Goal: Information Seeking & Learning: Find specific fact

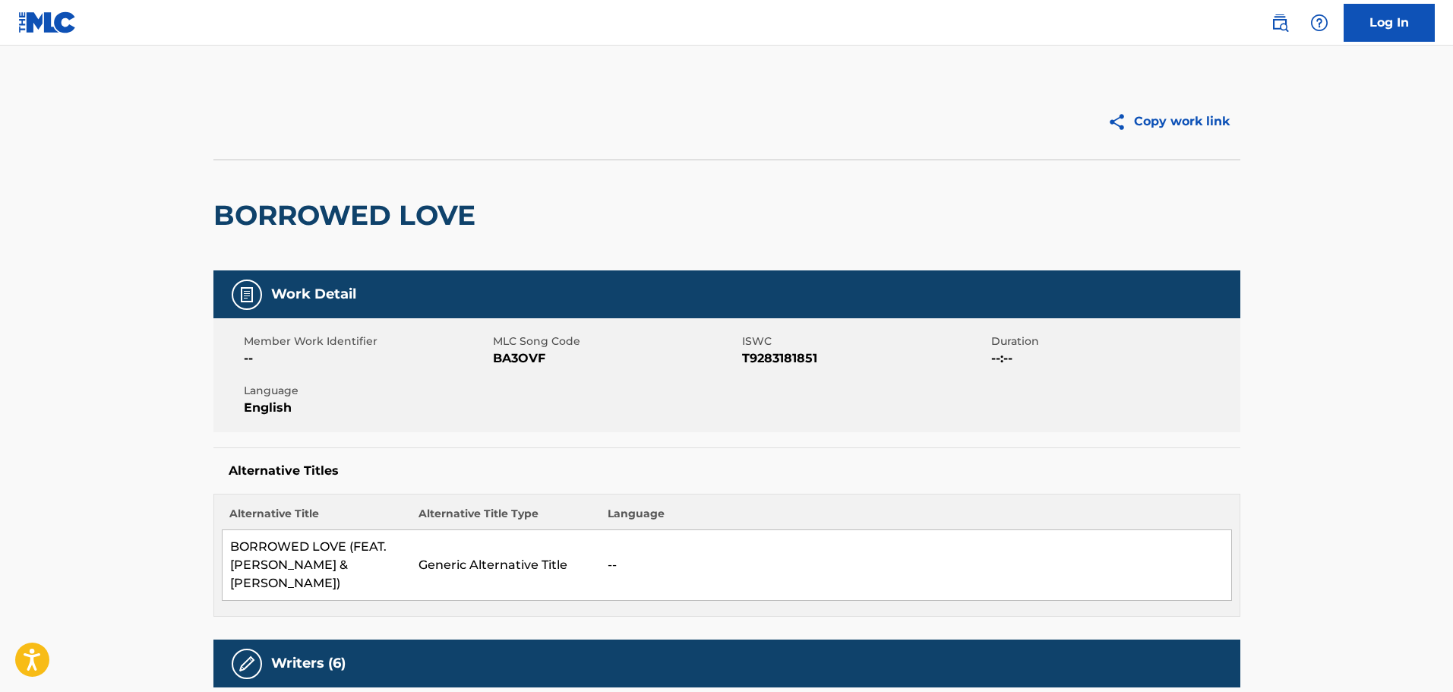
click at [1283, 25] on img at bounding box center [1279, 23] width 18 height 18
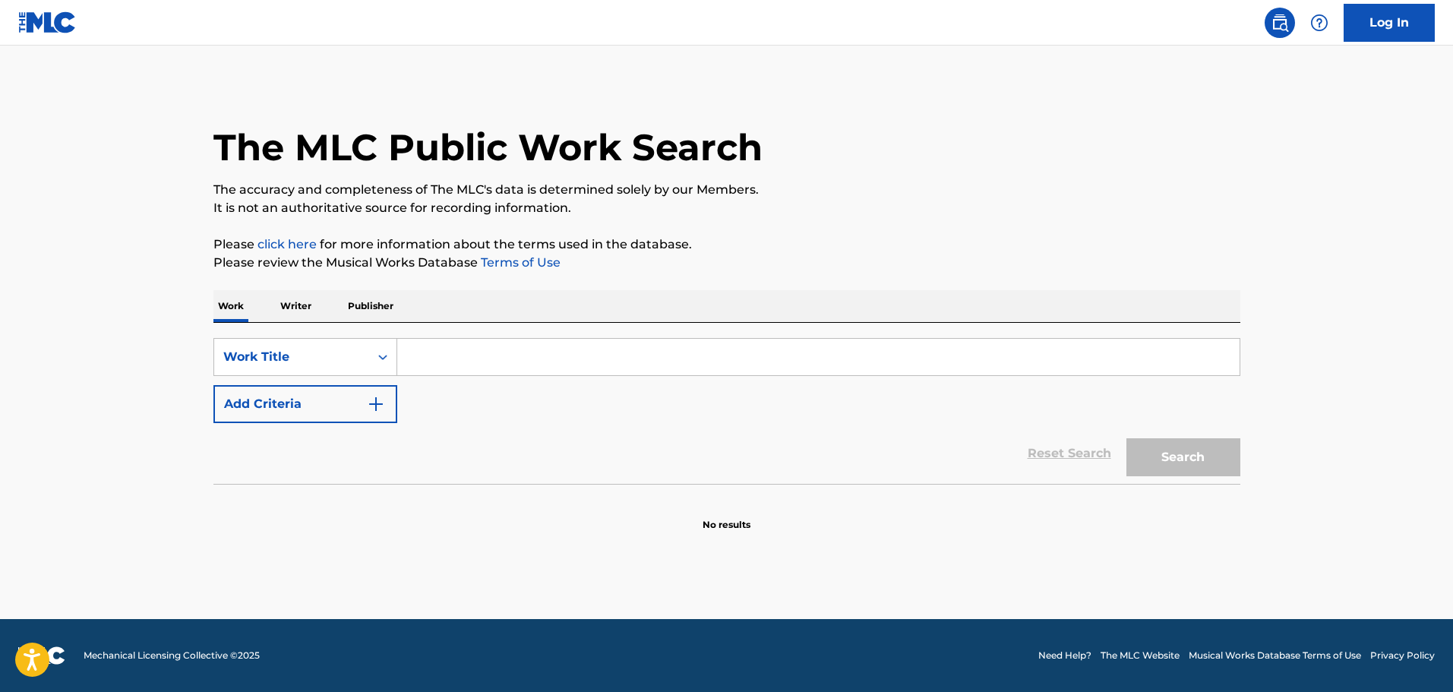
click at [462, 342] on input "Search Form" at bounding box center [818, 357] width 842 height 36
click at [482, 361] on input "Search Form" at bounding box center [818, 357] width 842 height 36
paste input "Go Big or Go Home"
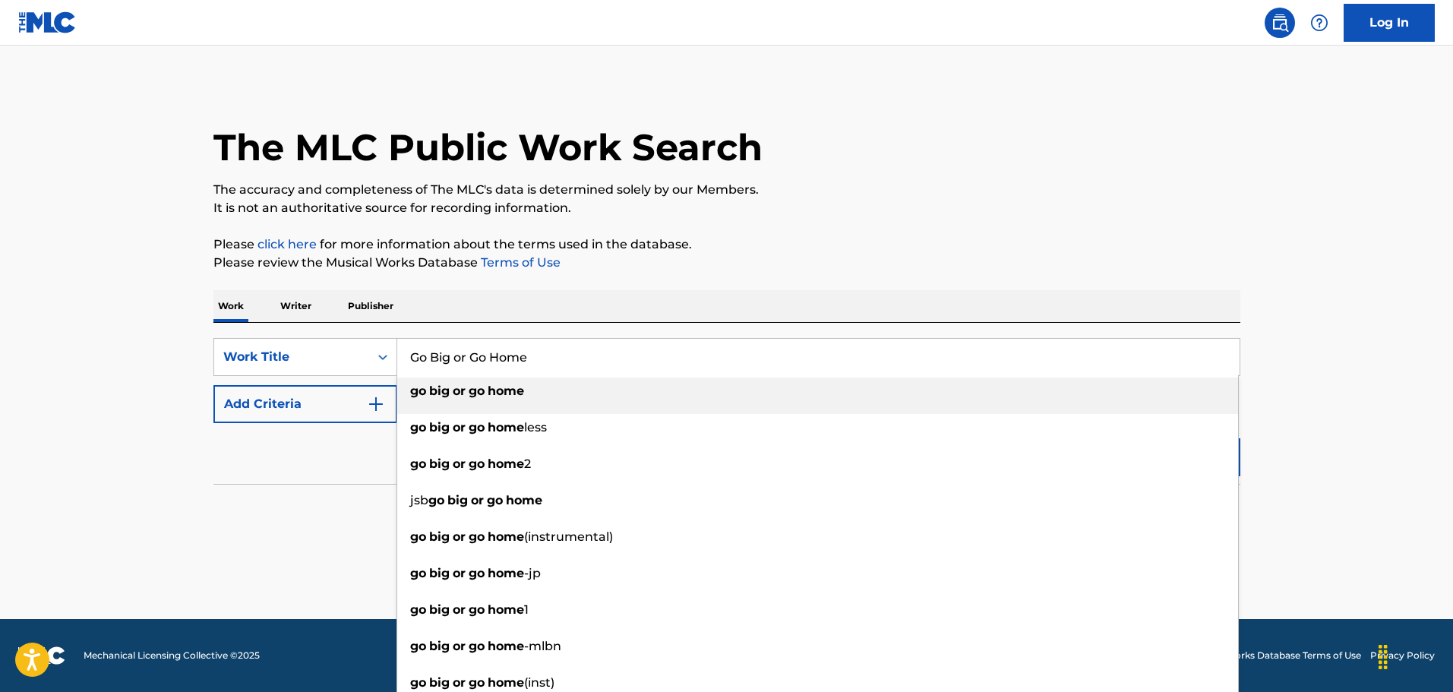
type input "Go Big or Go Home"
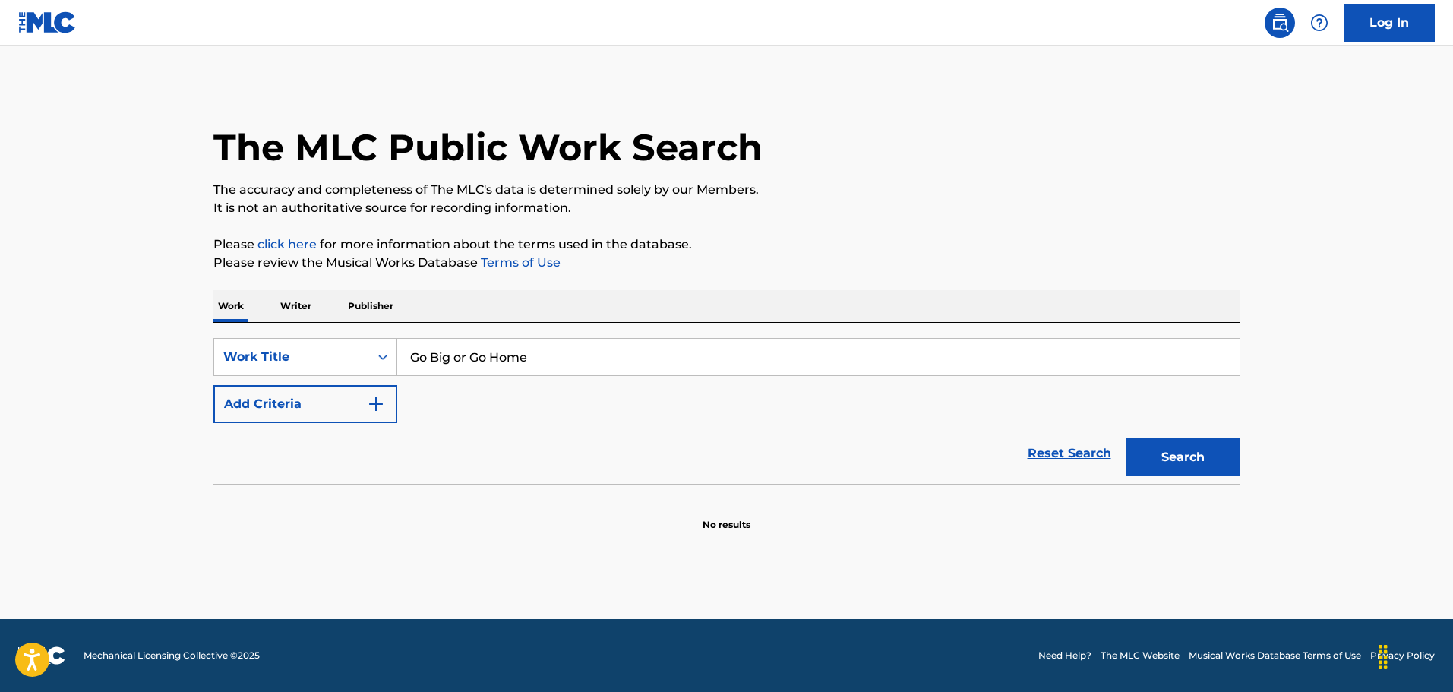
click at [365, 399] on button "Add Criteria" at bounding box center [305, 404] width 184 height 38
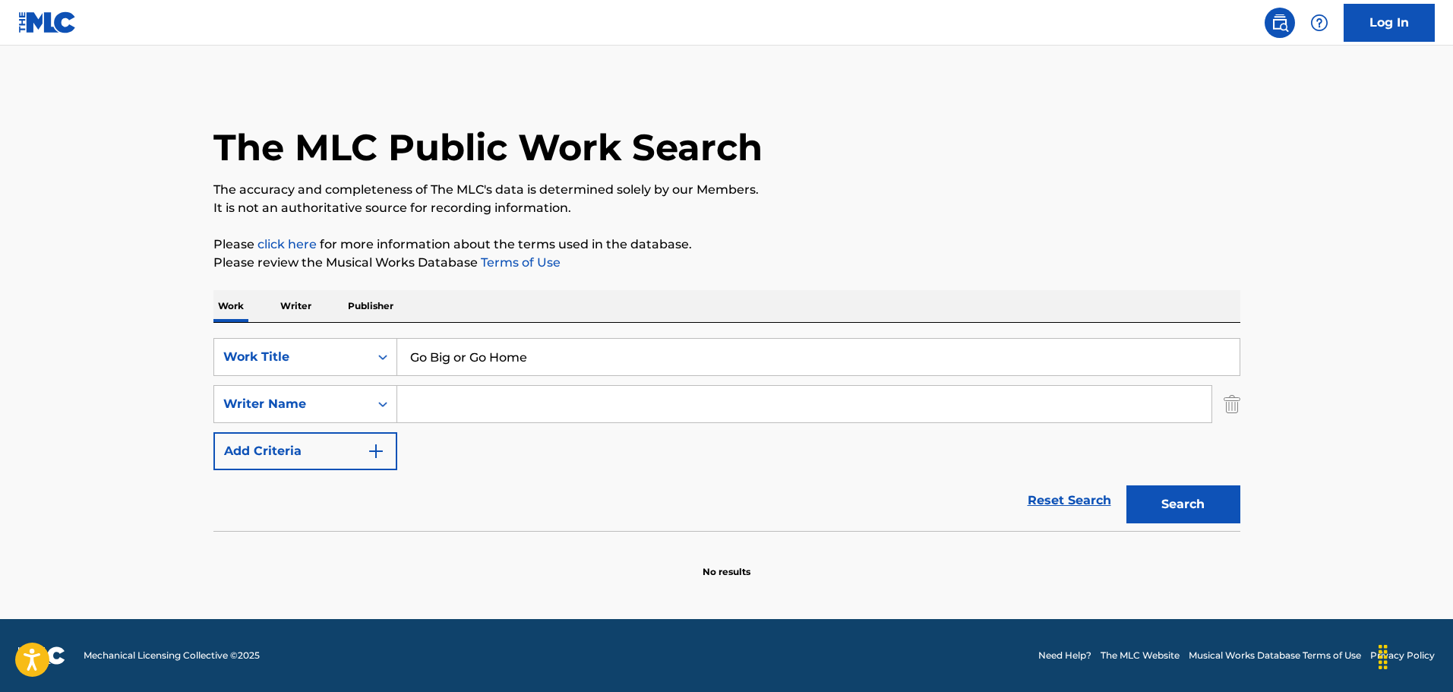
click at [365, 399] on div "Writer Name" at bounding box center [291, 404] width 155 height 29
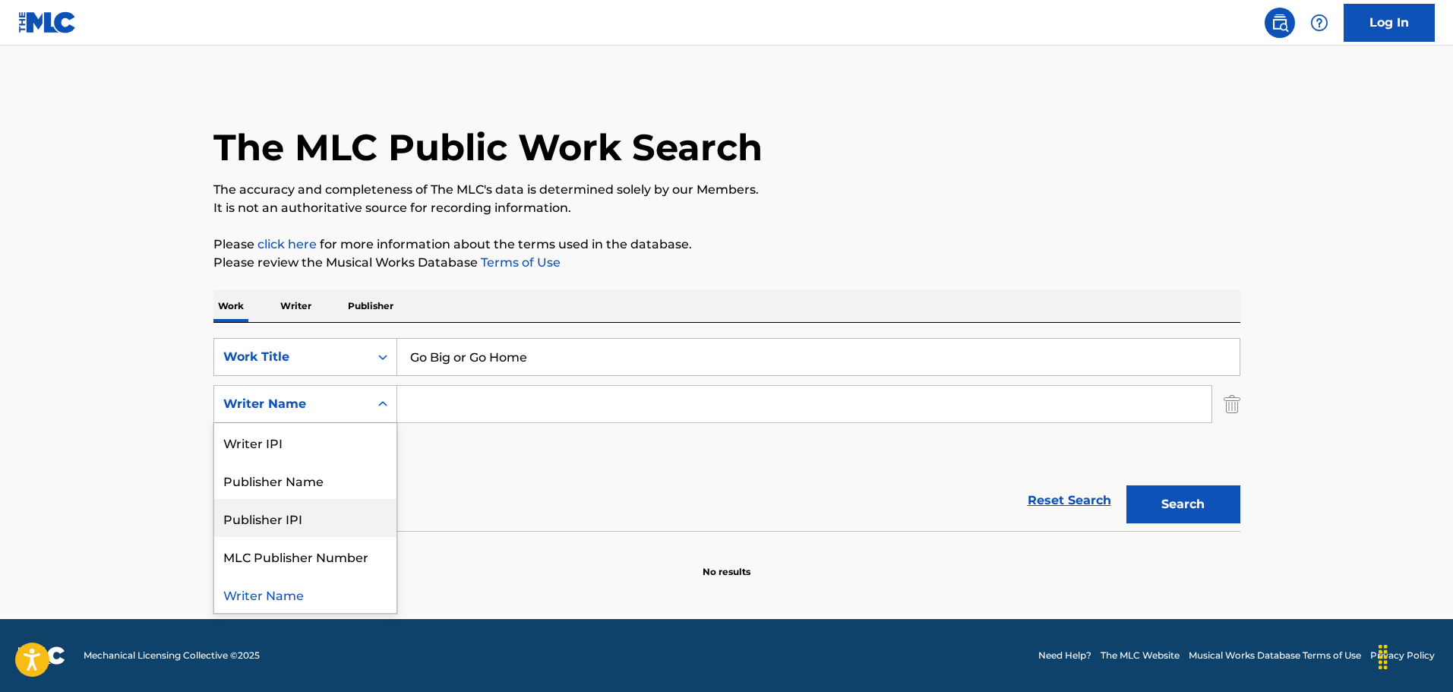
click at [571, 493] on div "Reset Search Search" at bounding box center [726, 500] width 1027 height 61
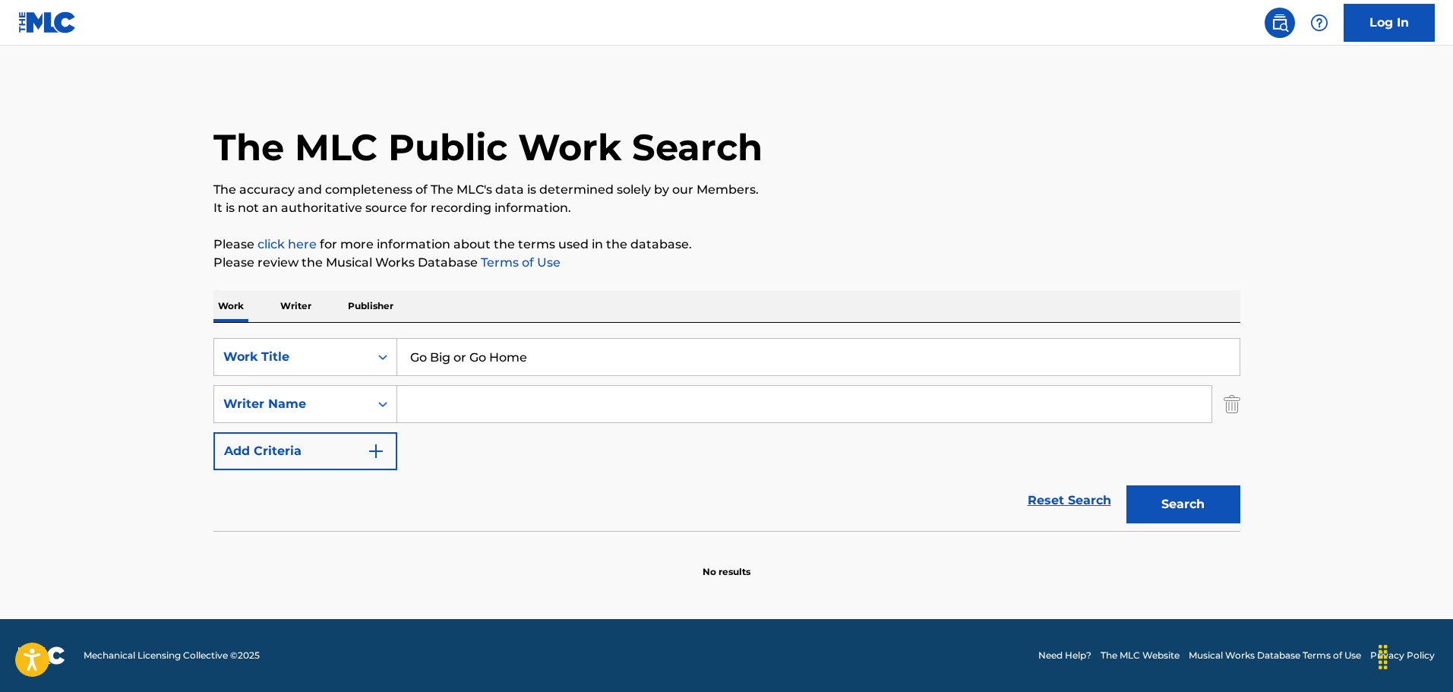
click at [470, 419] on input "Search Form" at bounding box center [804, 404] width 814 height 36
paste input "Bang Si Hyuk"
type input "Bang Si Hyuk"
click at [1126, 485] on button "Search" at bounding box center [1183, 504] width 114 height 38
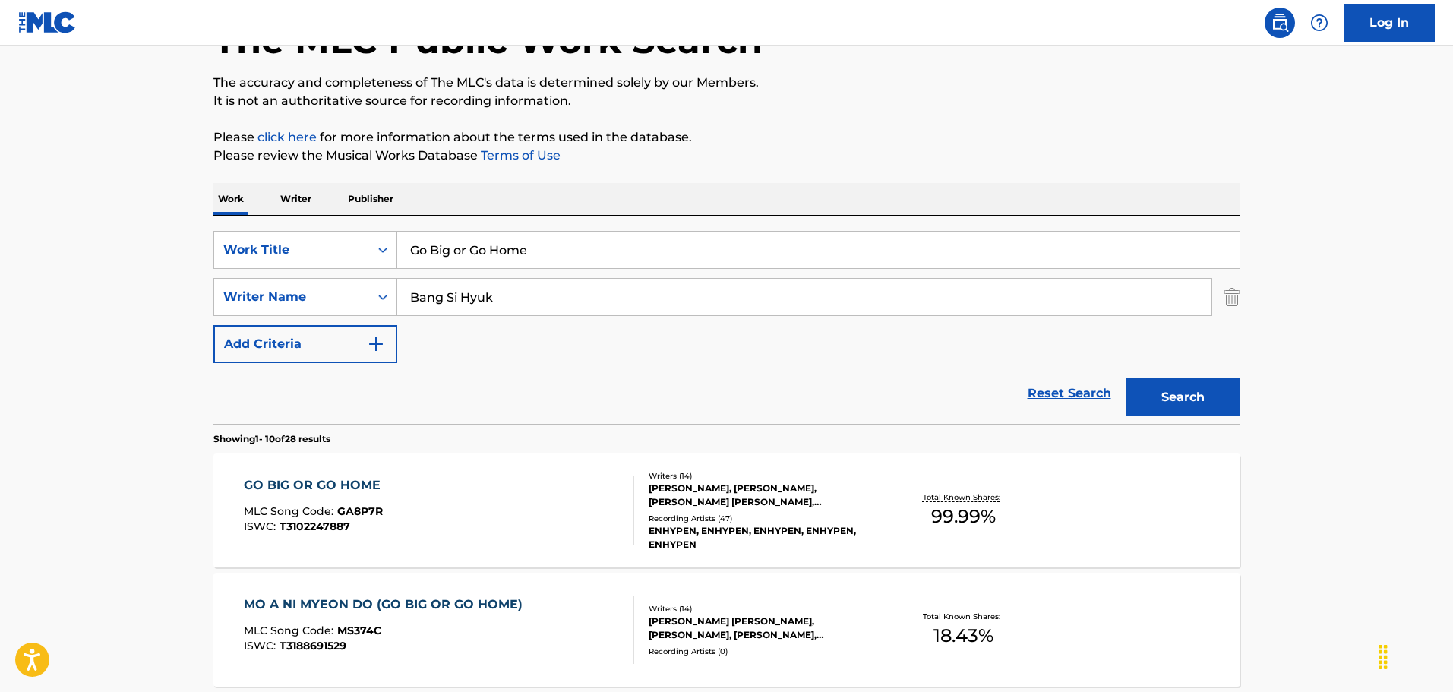
scroll to position [304, 0]
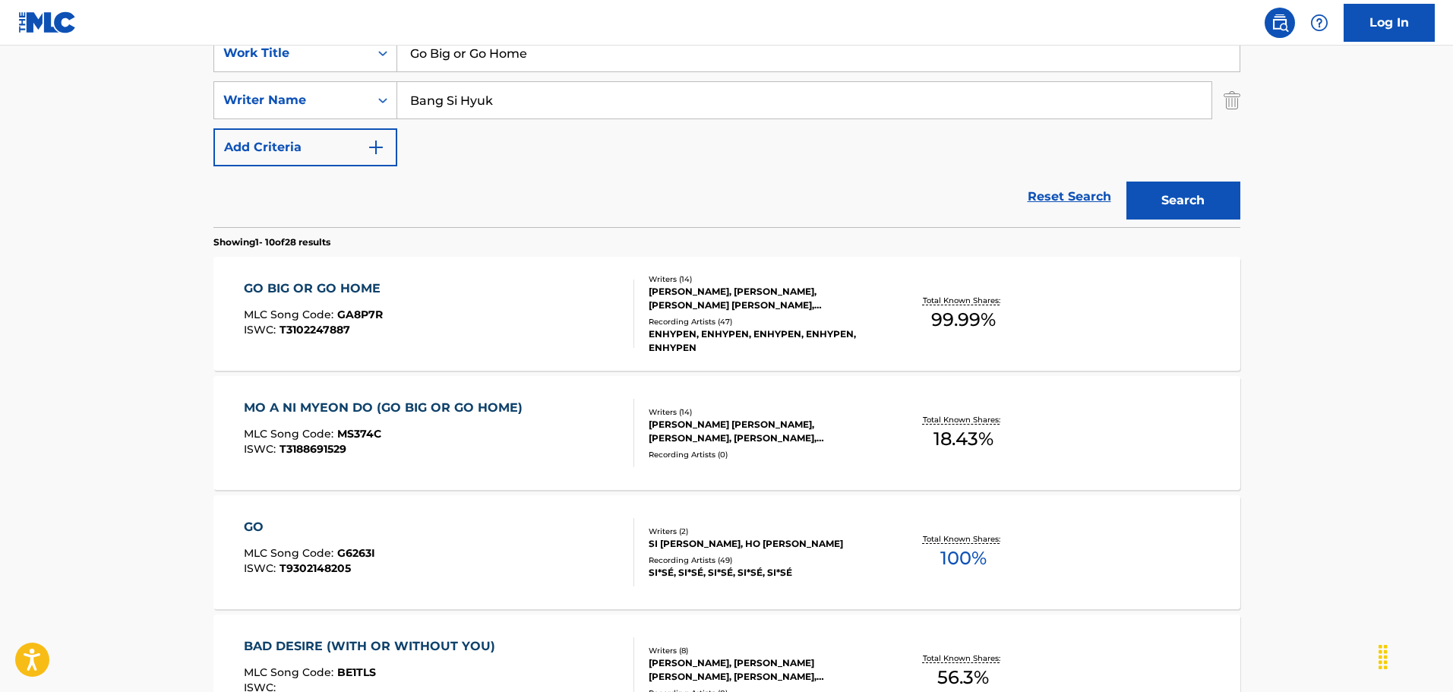
click at [531, 317] on div "GO BIG OR GO HOME MLC Song Code : GA8P7R ISWC : T3102247887" at bounding box center [439, 313] width 390 height 68
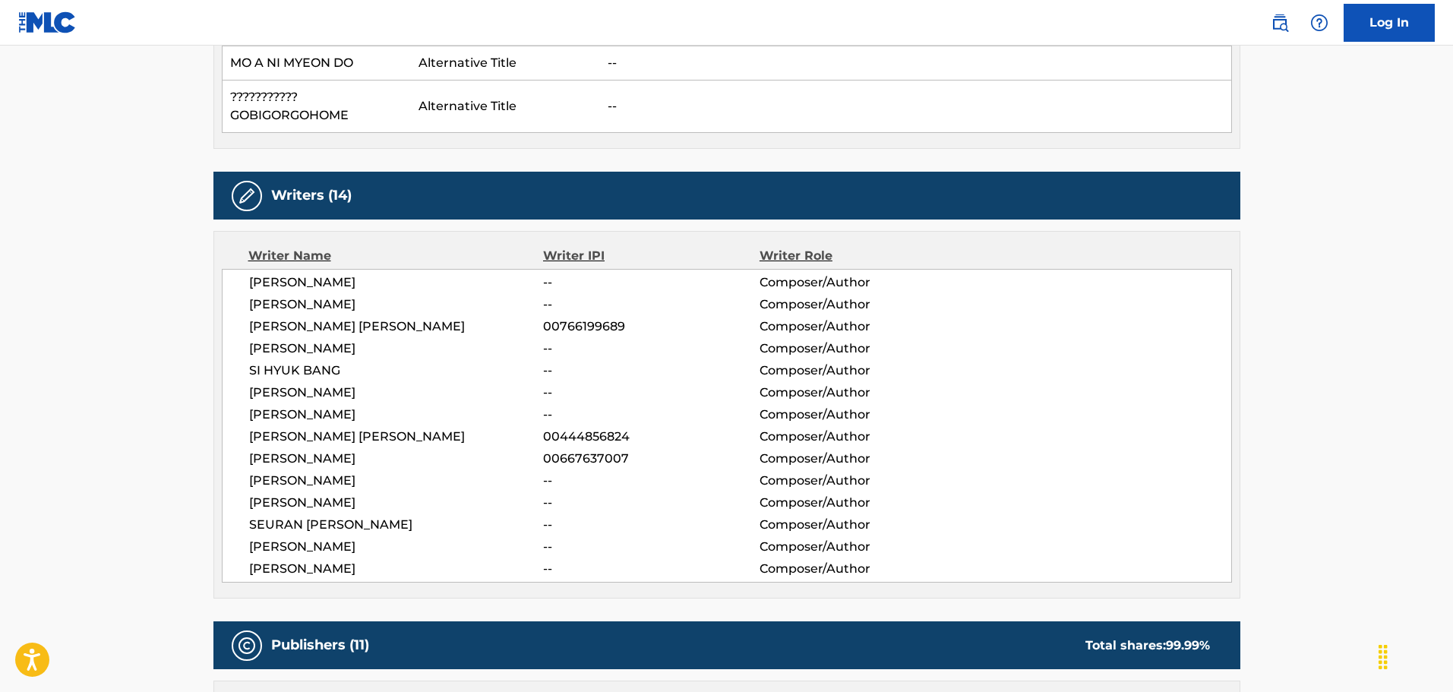
scroll to position [608, 0]
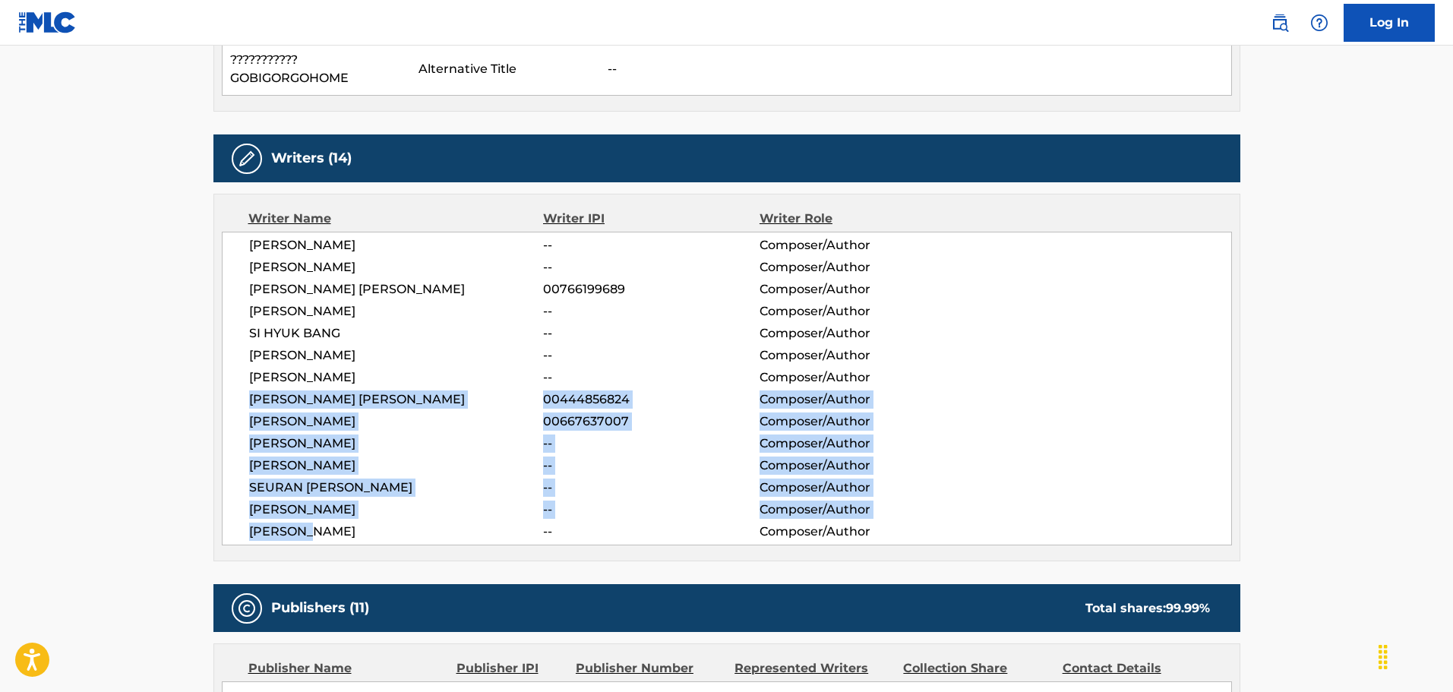
drag, startPoint x: 307, startPoint y: 529, endPoint x: 244, endPoint y: 402, distance: 142.3
click at [244, 398] on div "[PERSON_NAME] -- Composer/Author [PERSON_NAME] -- Composer/Author [PERSON_NAME]…" at bounding box center [727, 389] width 1010 height 314
click at [399, 522] on div "[PERSON_NAME] -- Composer/Author [PERSON_NAME] -- Composer/Author [PERSON_NAME]…" at bounding box center [727, 389] width 1010 height 314
click at [411, 484] on span "SEURAN [PERSON_NAME]" at bounding box center [396, 487] width 295 height 18
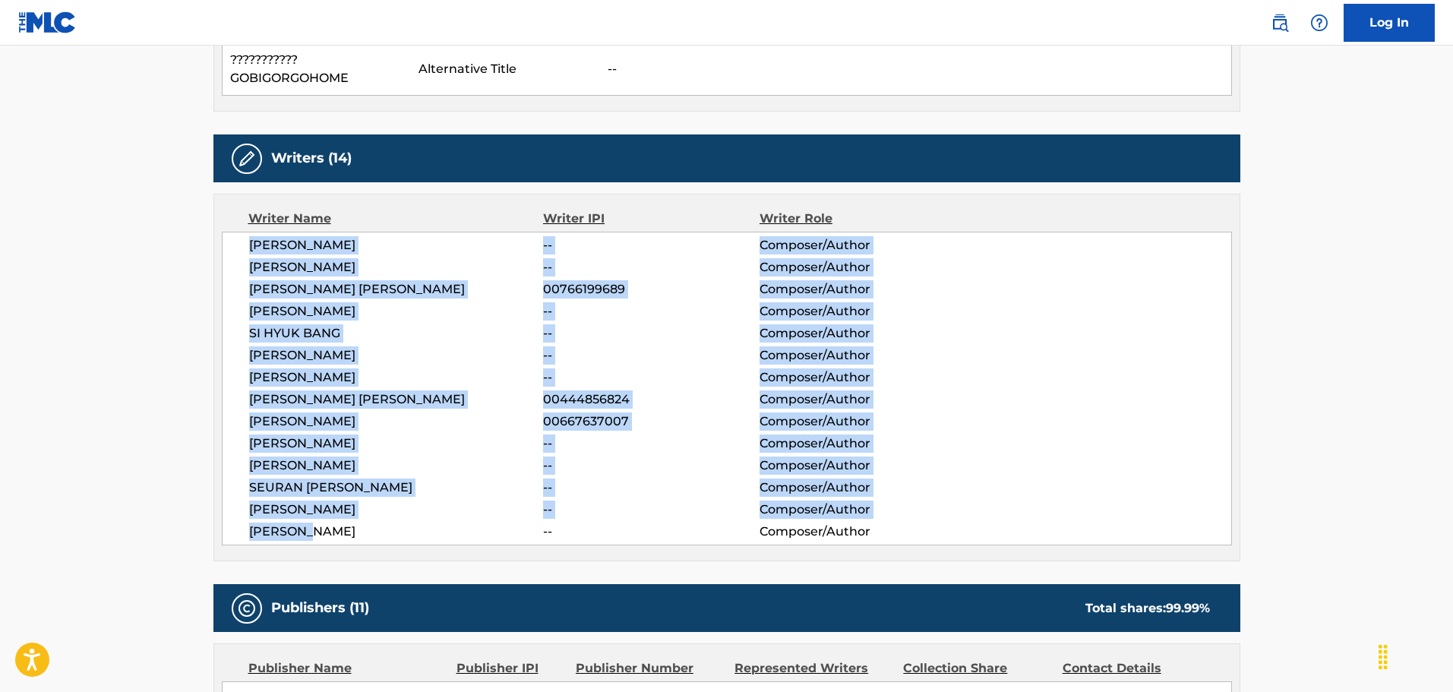
drag, startPoint x: 292, startPoint y: 251, endPoint x: 365, endPoint y: 530, distance: 288.8
click at [365, 530] on div "[PERSON_NAME] -- Composer/Author [PERSON_NAME] -- Composer/Author [PERSON_NAME]…" at bounding box center [727, 389] width 1010 height 314
click at [442, 499] on div "[PERSON_NAME] -- Composer/Author [PERSON_NAME] -- Composer/Author [PERSON_NAME]…" at bounding box center [727, 389] width 1010 height 314
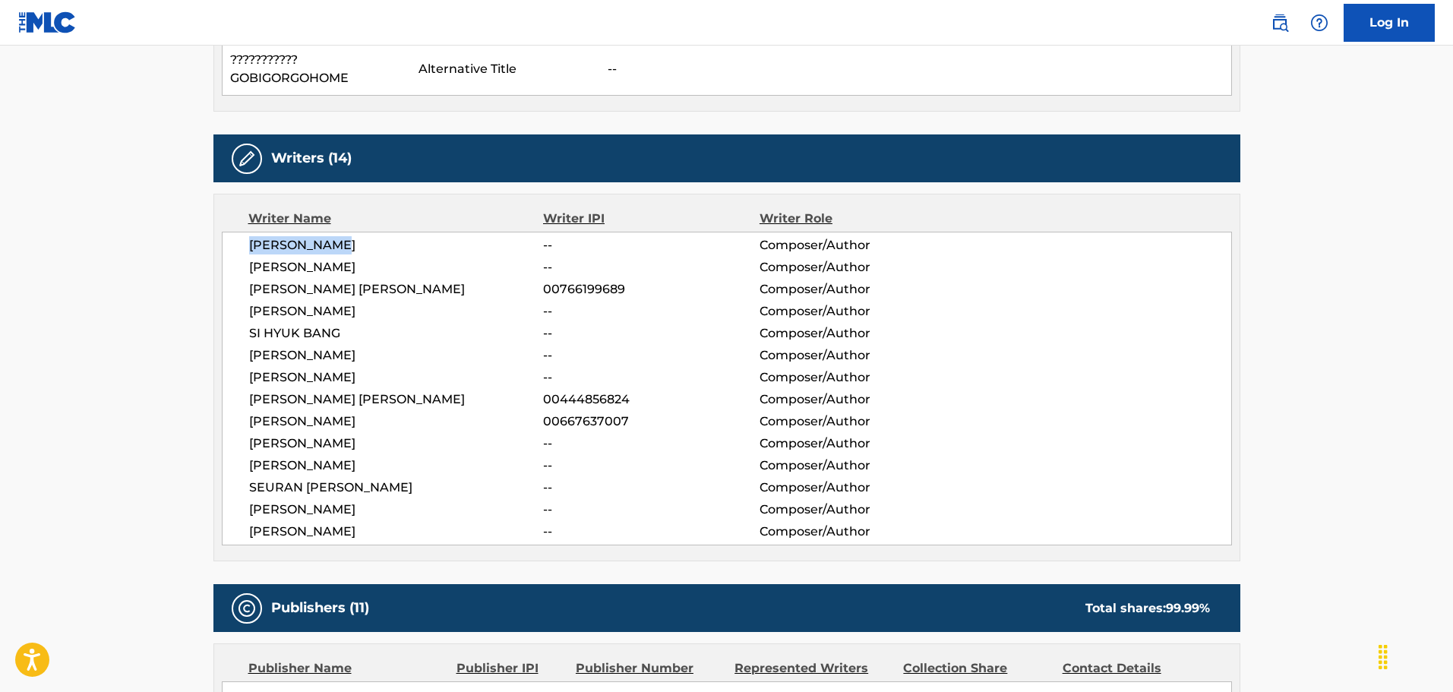
drag, startPoint x: 249, startPoint y: 245, endPoint x: 361, endPoint y: 245, distance: 111.6
click at [361, 245] on span "[PERSON_NAME]" at bounding box center [396, 245] width 295 height 18
click at [418, 502] on span "[PERSON_NAME]" at bounding box center [396, 509] width 295 height 18
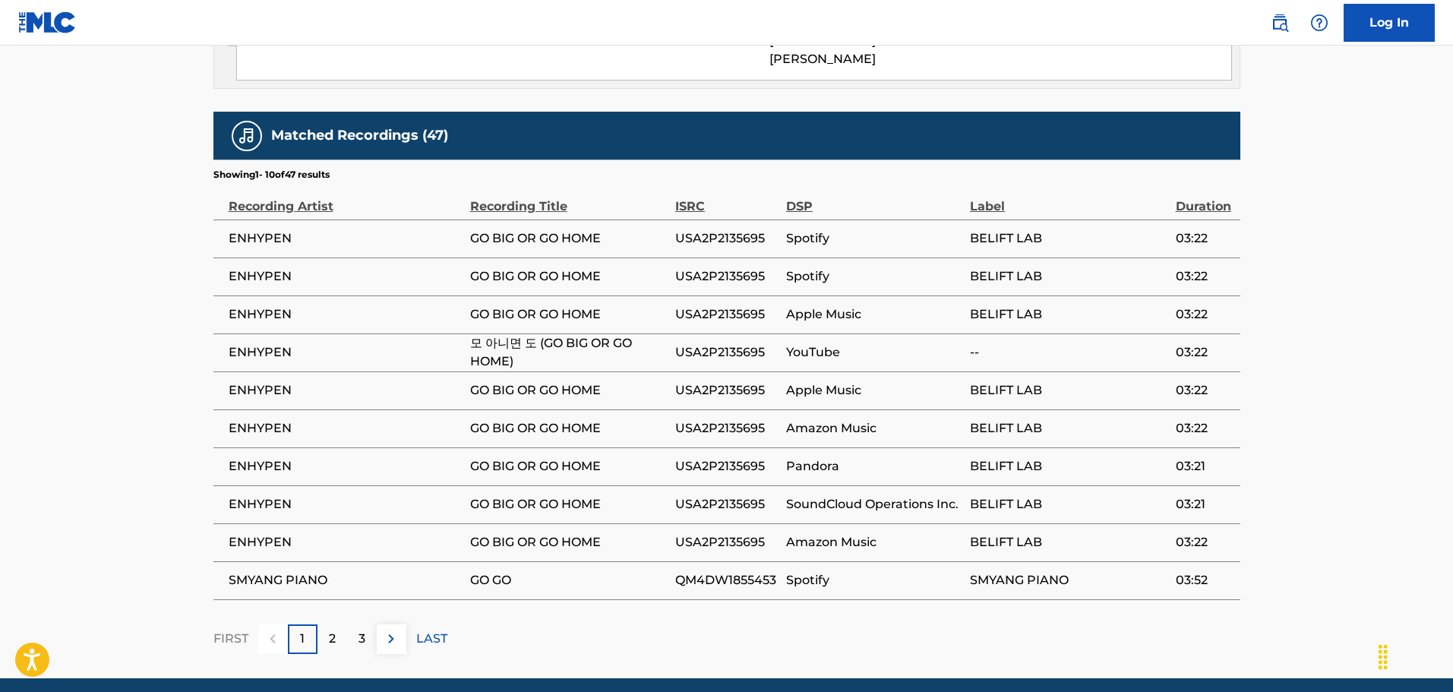
scroll to position [3679, 0]
